Goal: Check status: Check status

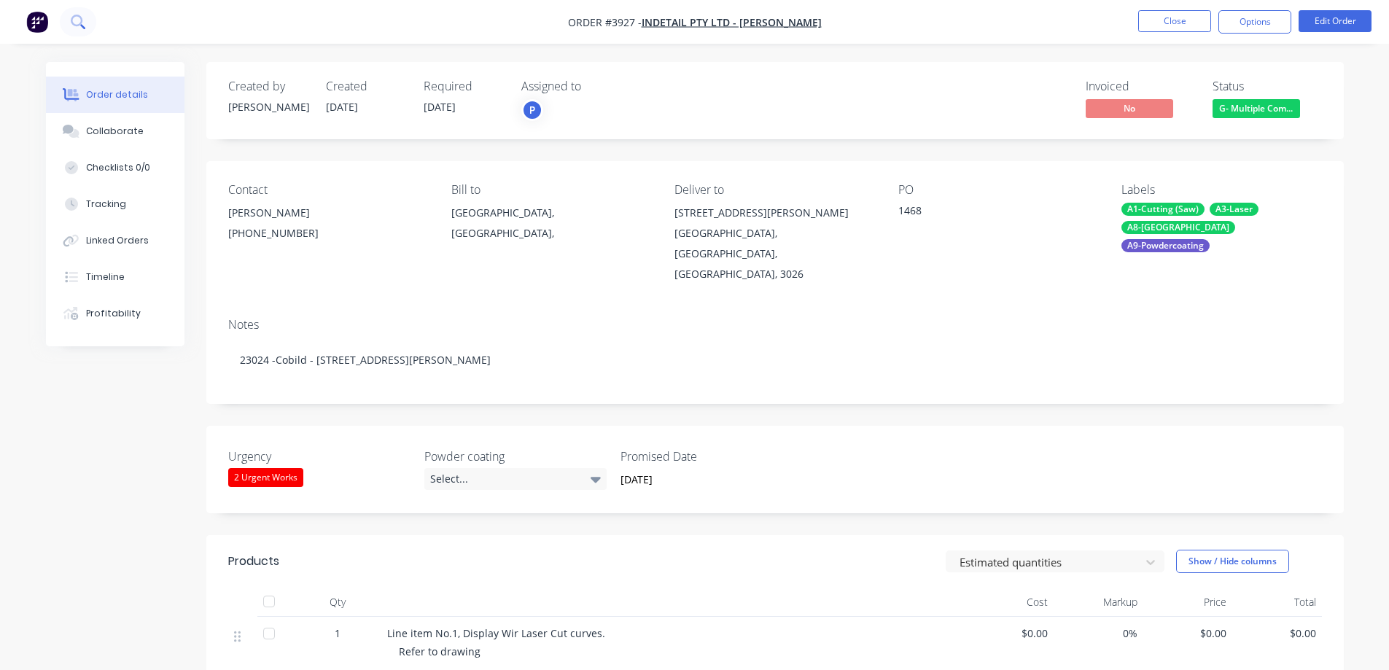
click at [76, 22] on icon at bounding box center [78, 22] width 14 height 14
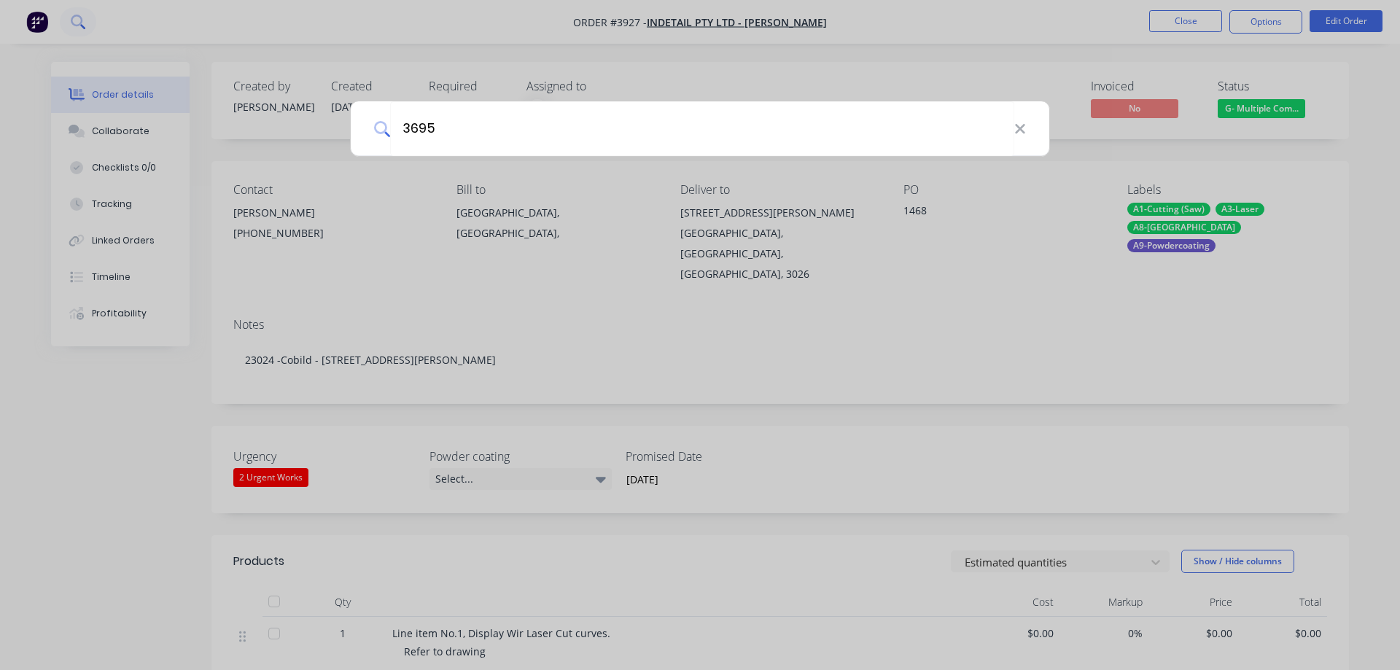
type input "3695"
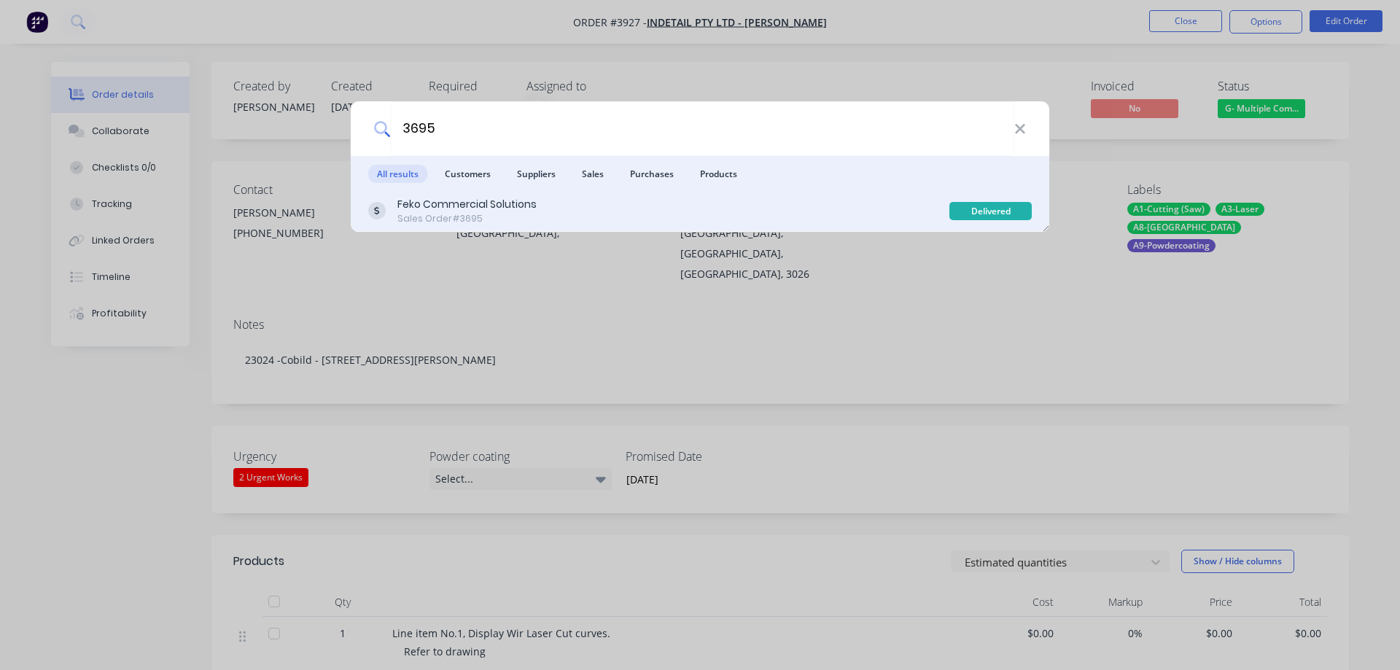
click at [458, 214] on div "Sales Order #3695" at bounding box center [466, 218] width 139 height 13
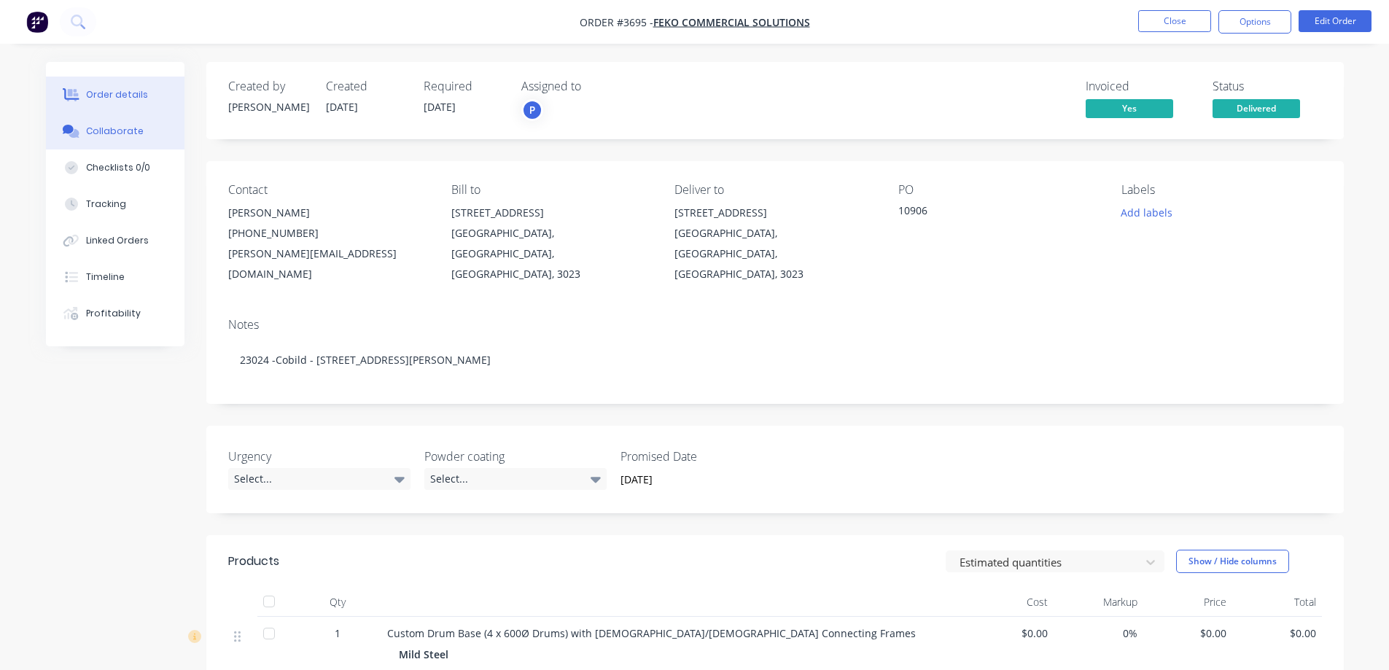
click at [119, 133] on div "Collaborate" at bounding box center [115, 131] width 58 height 13
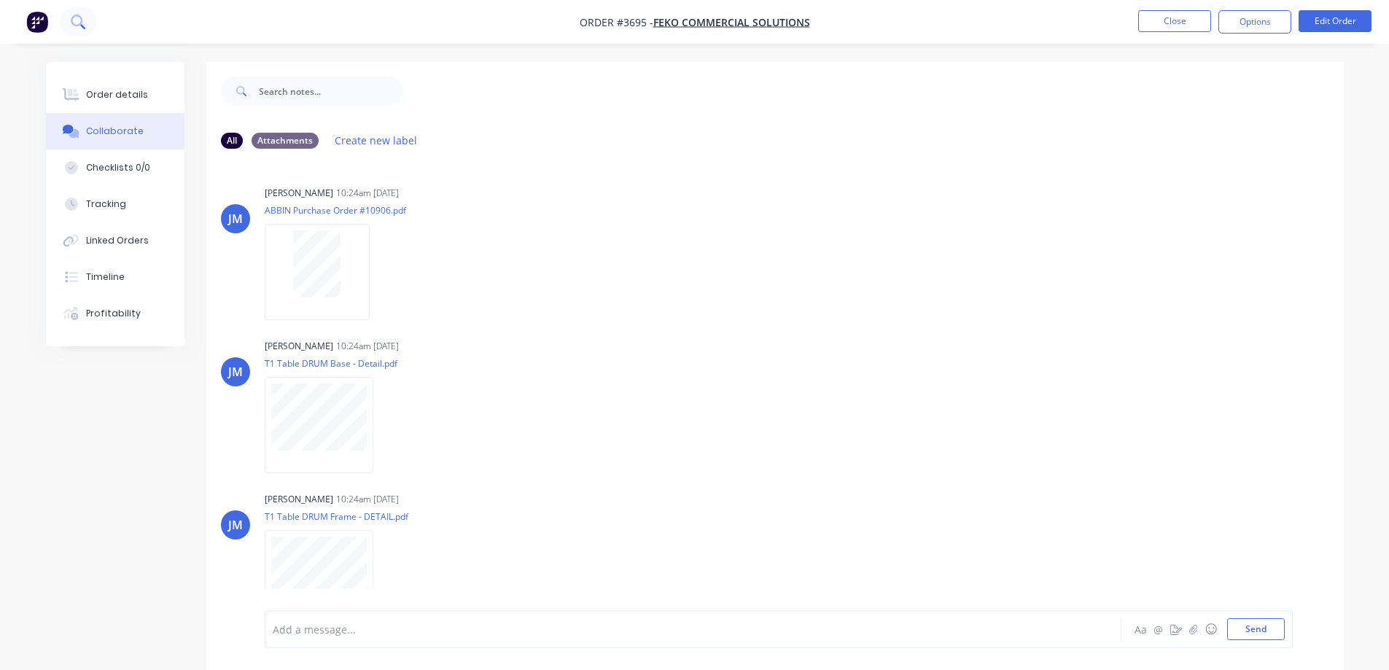
click at [82, 17] on icon at bounding box center [78, 22] width 14 height 14
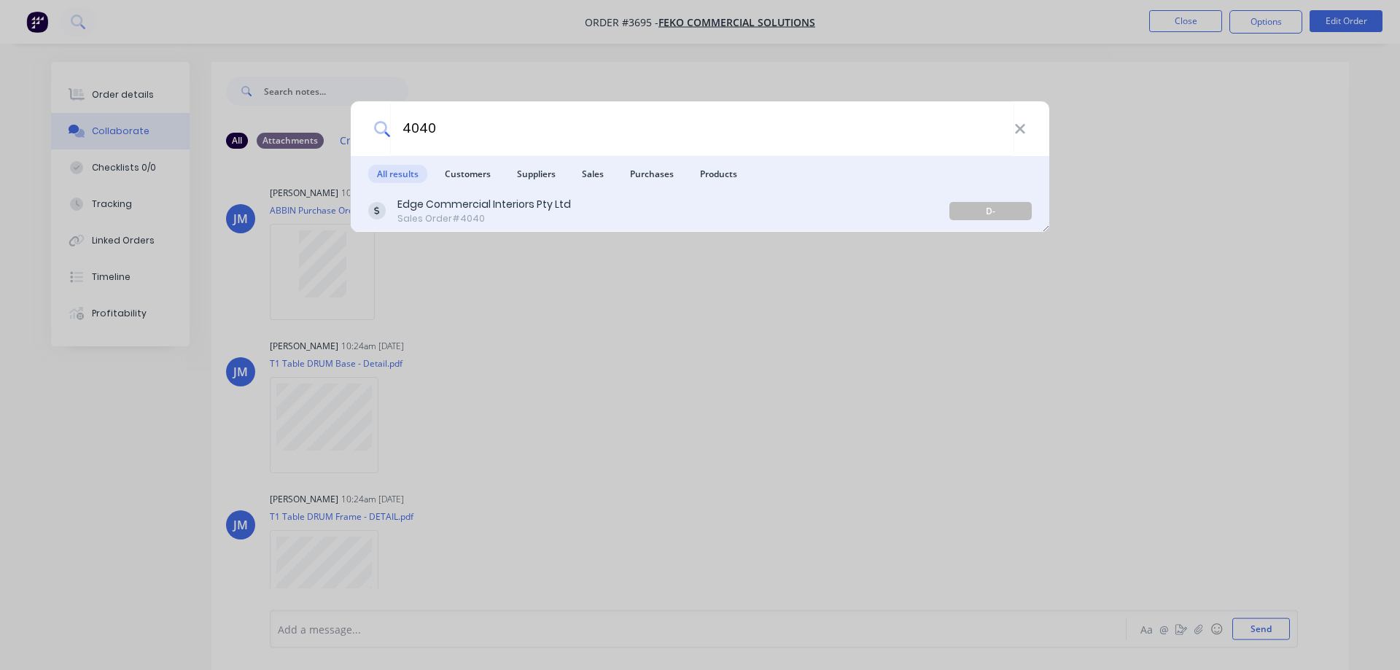
type input "4040"
click at [445, 210] on div "Edge Commercial Interiors Pty Ltd" at bounding box center [483, 204] width 173 height 15
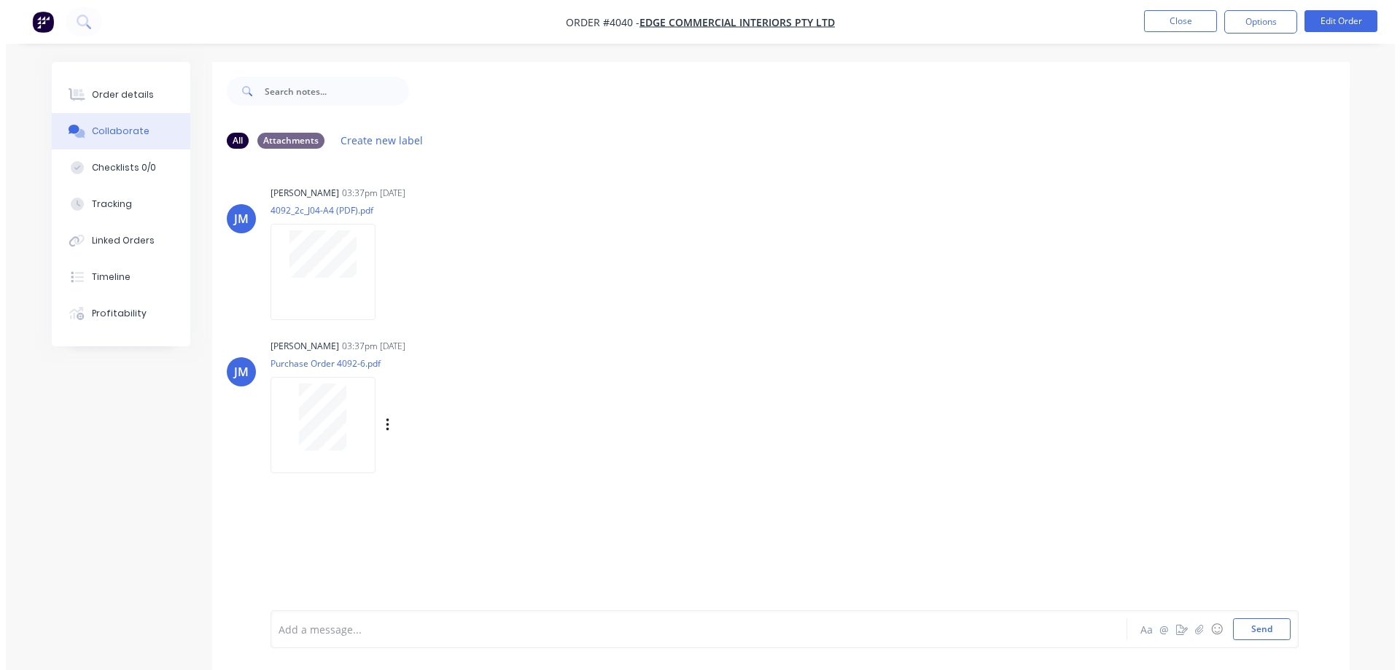
scroll to position [22, 0]
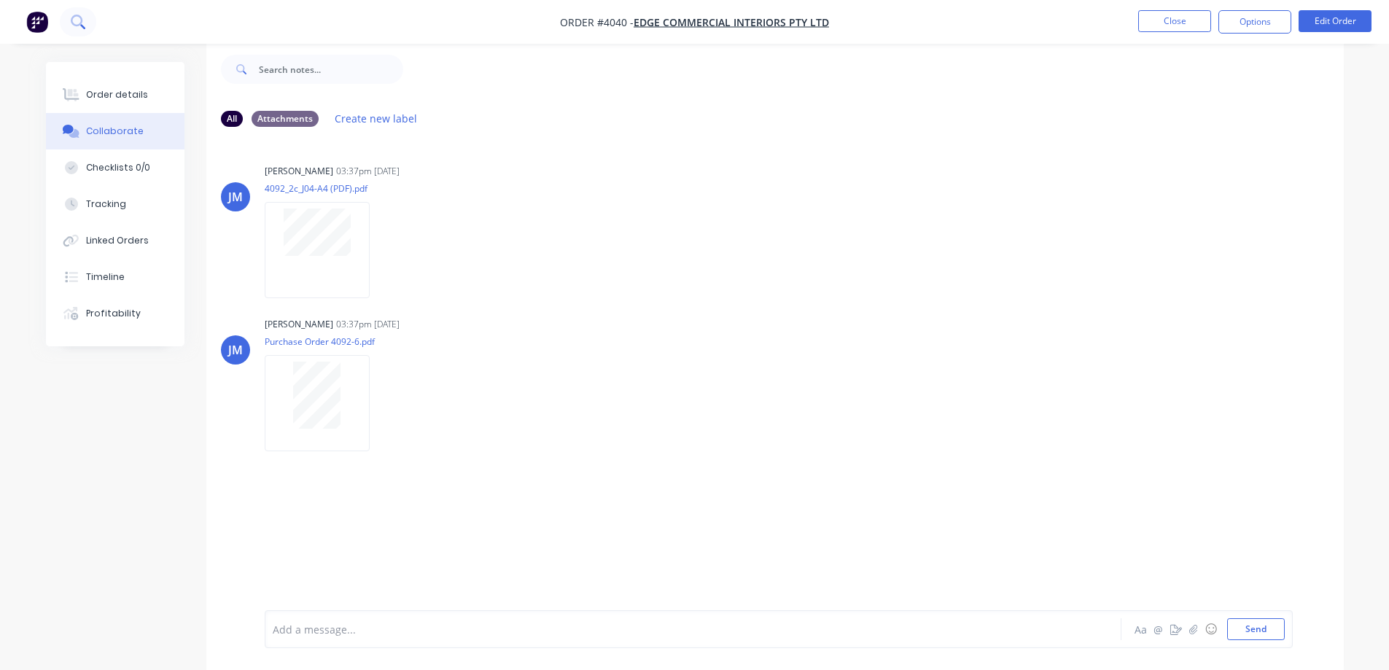
click at [75, 16] on icon at bounding box center [77, 21] width 12 height 12
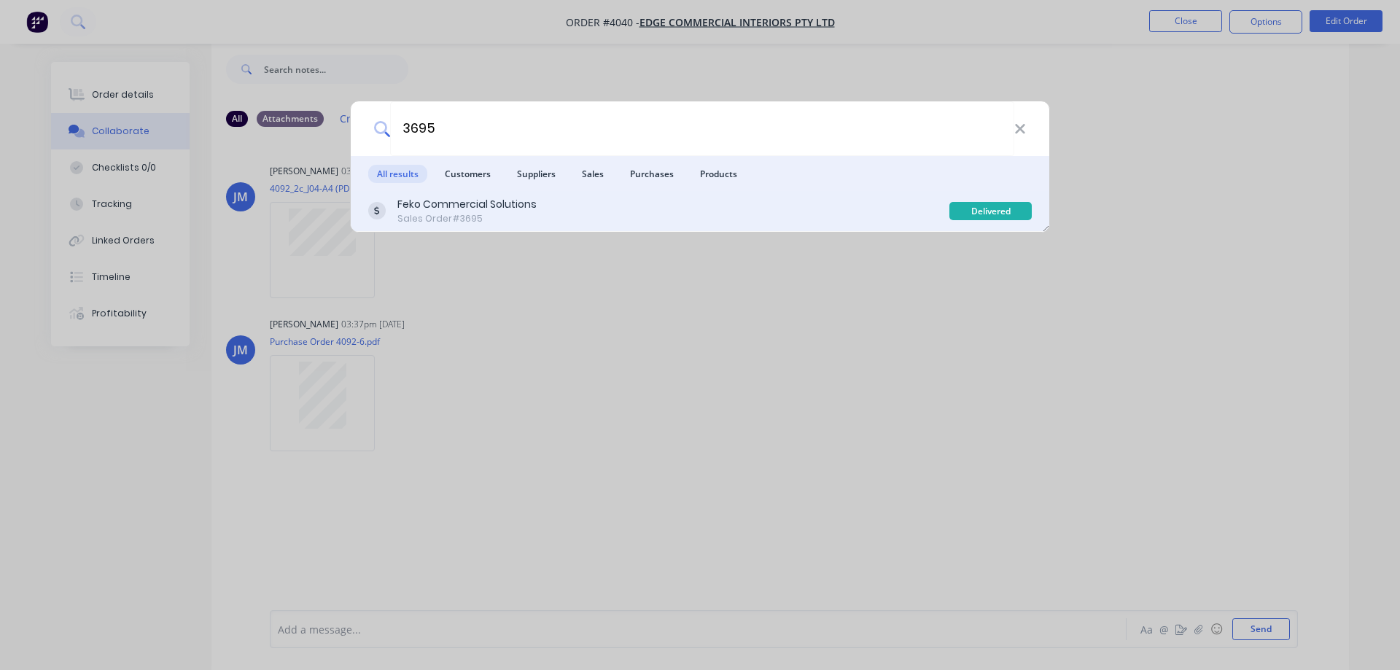
type input "3695"
click at [414, 219] on div "Sales Order #3695" at bounding box center [466, 218] width 139 height 13
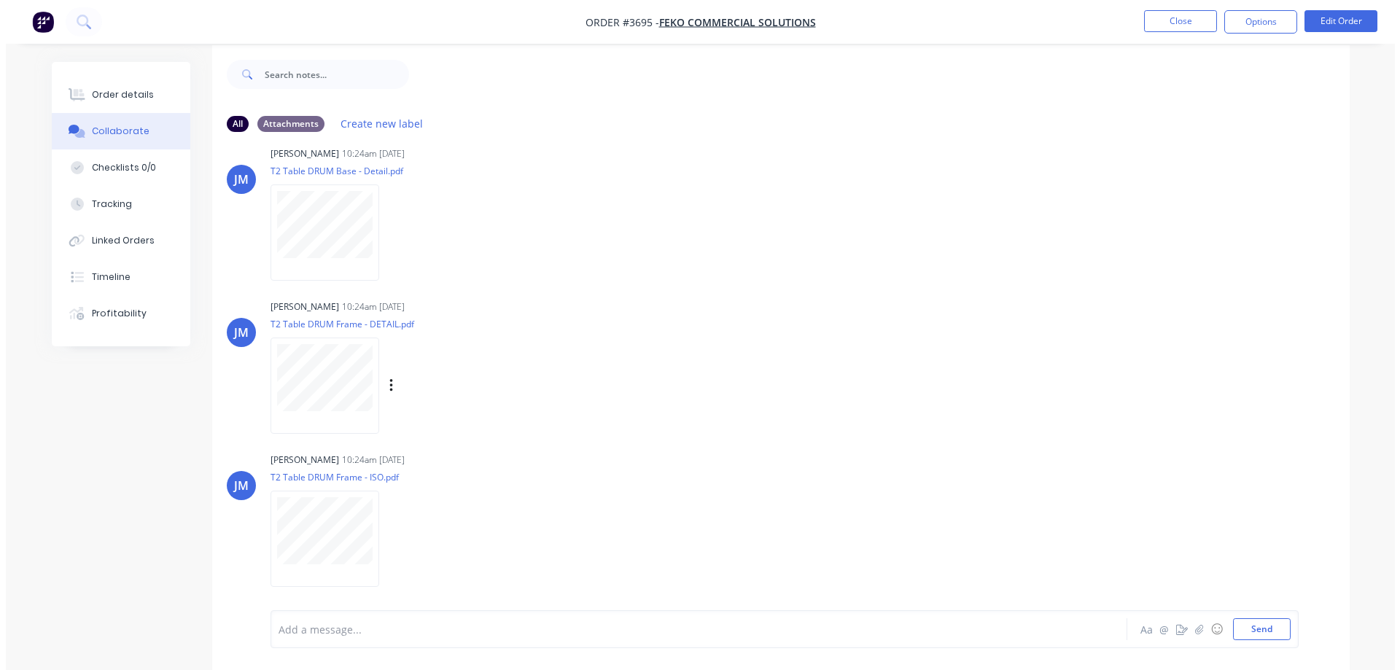
scroll to position [22, 0]
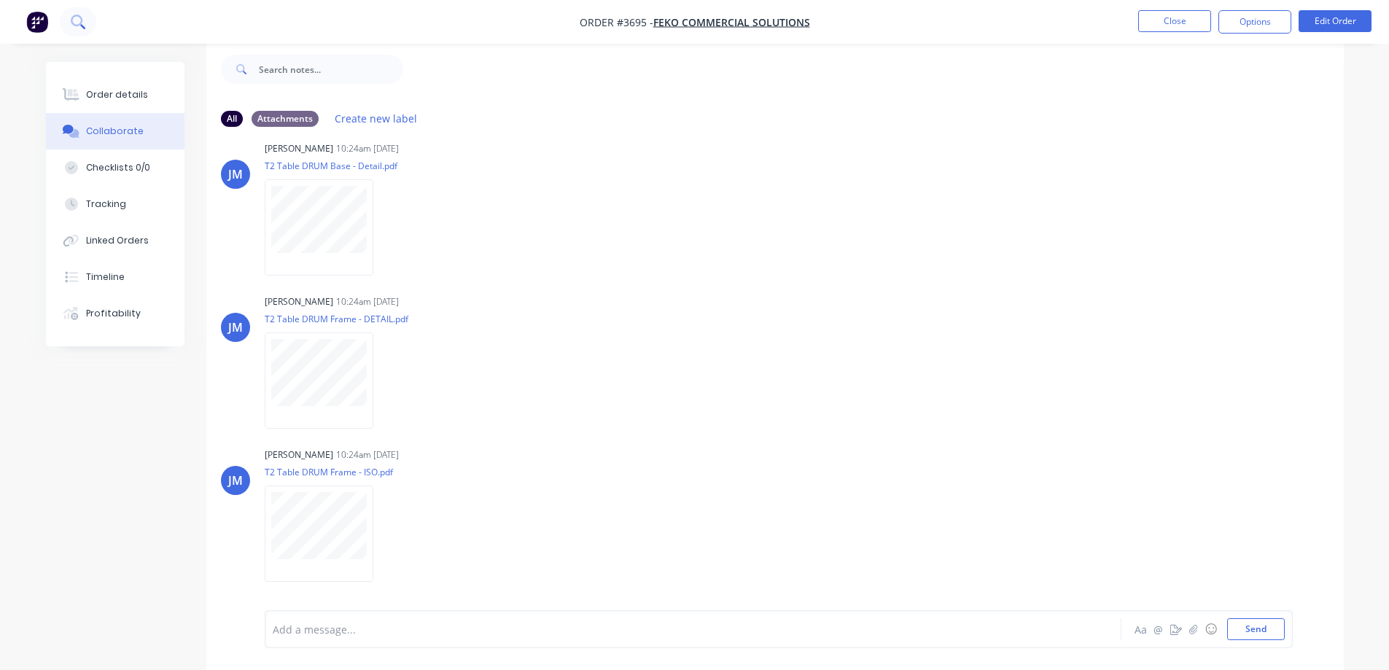
click at [79, 20] on icon at bounding box center [78, 22] width 14 height 14
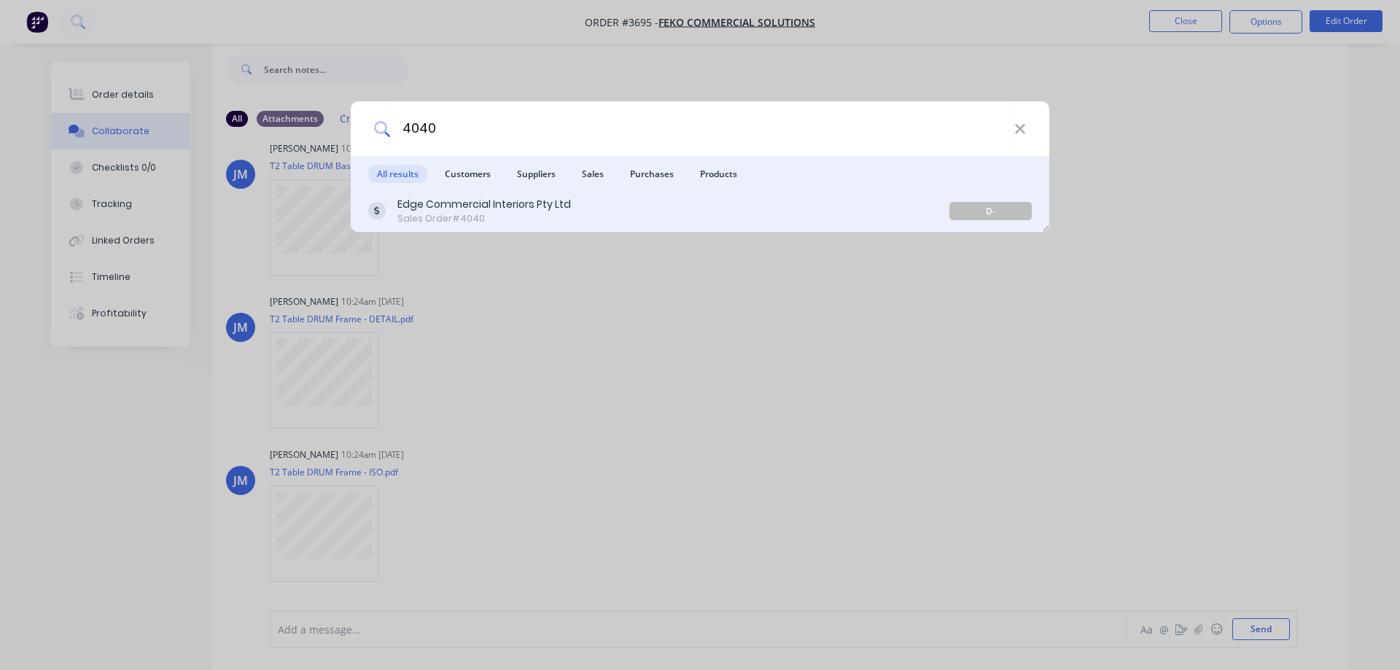
type input "4040"
click at [468, 220] on div "Sales Order #4040" at bounding box center [483, 218] width 173 height 13
